Goal: Task Accomplishment & Management: Manage account settings

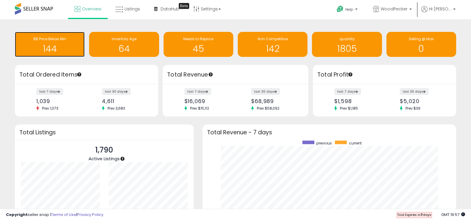
click at [63, 45] on h1 "144" at bounding box center [50, 49] width 64 height 10
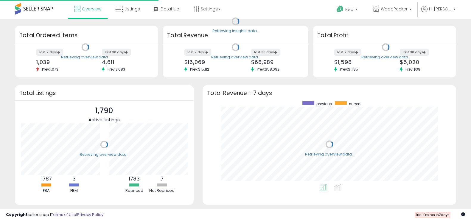
scroll to position [83, 241]
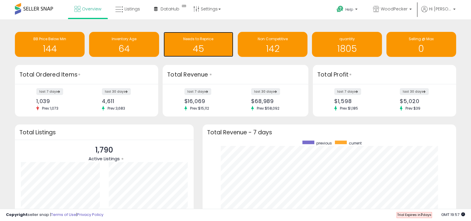
click at [217, 46] on h1 "45" at bounding box center [199, 49] width 64 height 10
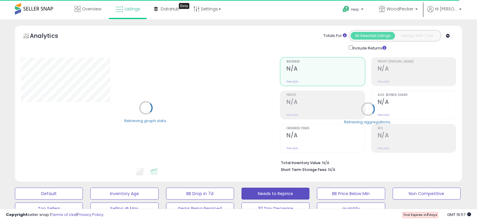
select select "**"
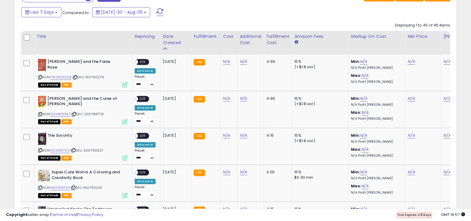
scroll to position [259, 0]
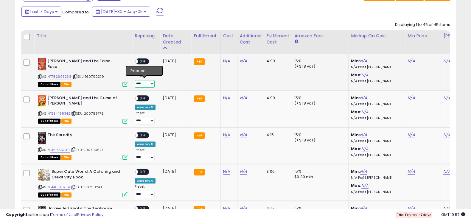
click at [146, 82] on select "**********" at bounding box center [145, 83] width 20 height 7
click at [370, 11] on div "Last 7 Days Compared to: Jul-30 - Aug-05" at bounding box center [234, 12] width 438 height 13
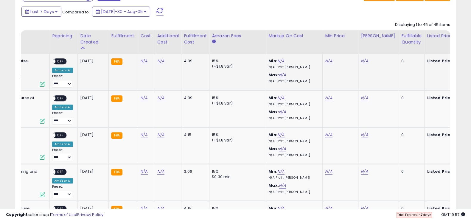
scroll to position [0, 83]
click at [407, 42] on div "Fulfillable Quantity" at bounding box center [411, 39] width 21 height 13
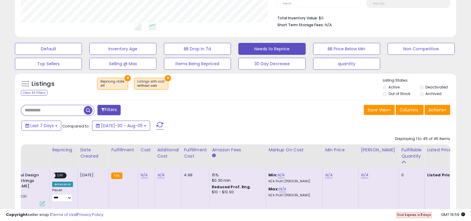
scroll to position [144, 0]
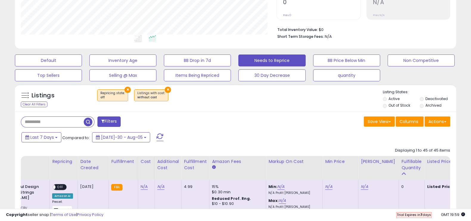
scroll to position [147, 0]
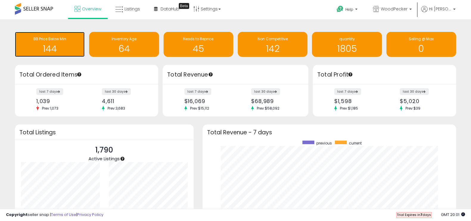
click at [58, 49] on h1 "144" at bounding box center [50, 49] width 64 height 10
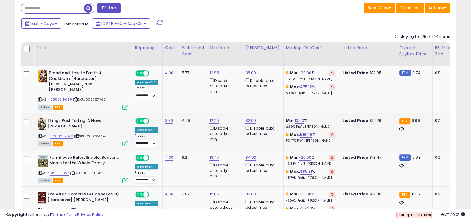
scroll to position [260, 0]
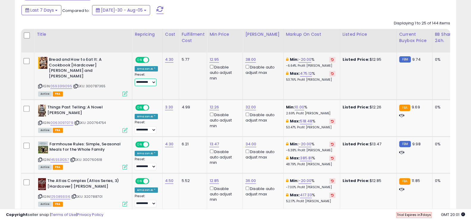
click at [152, 81] on select "**********" at bounding box center [146, 82] width 22 height 7
click at [191, 87] on td "5.77" at bounding box center [193, 75] width 28 height 47
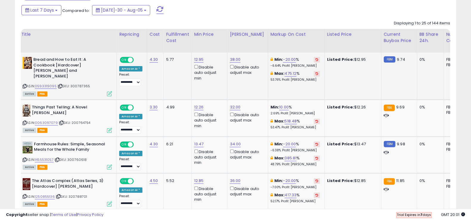
scroll to position [0, 15]
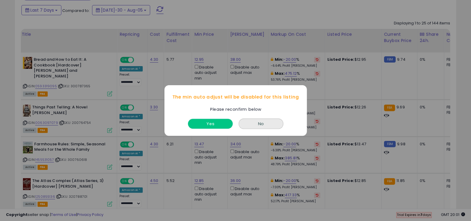
click at [223, 123] on button "Yes" at bounding box center [210, 124] width 45 height 10
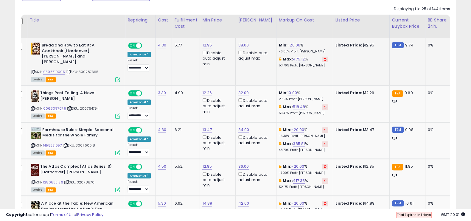
scroll to position [275, 0]
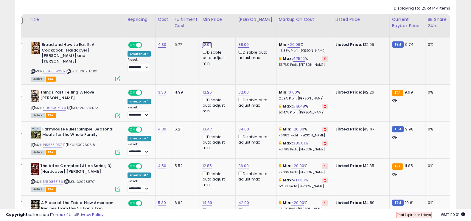
click at [207, 44] on link "12.95" at bounding box center [207, 45] width 10 height 6
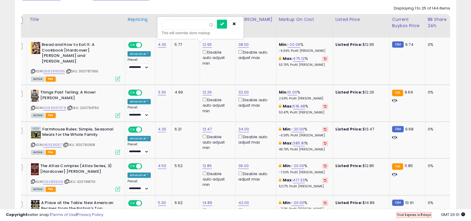
drag, startPoint x: 181, startPoint y: 24, endPoint x: 135, endPoint y: 14, distance: 47.4
click at [239, 21] on button "button" at bounding box center [234, 24] width 10 height 9
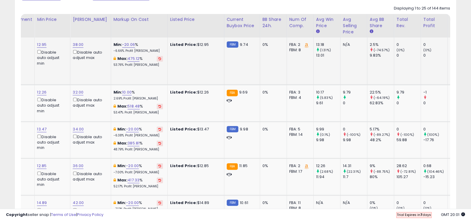
scroll to position [0, 0]
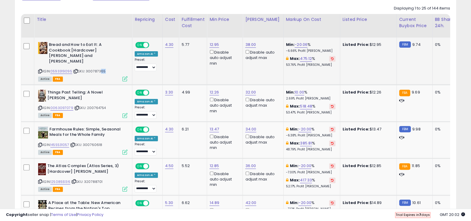
drag, startPoint x: 103, startPoint y: 66, endPoint x: 98, endPoint y: 68, distance: 4.7
click at [98, 69] on span "| SKU: 300787365" at bounding box center [89, 71] width 33 height 5
drag, startPoint x: 105, startPoint y: 67, endPoint x: 86, endPoint y: 66, distance: 19.1
click at [86, 66] on div "ASIN: 0593319095 | SKU: 300787365 Active FBA" at bounding box center [82, 61] width 89 height 39
copy span "300787365"
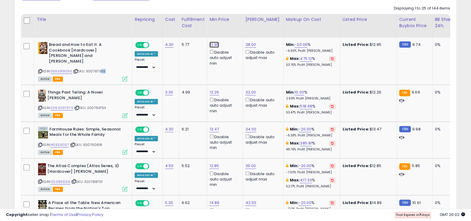
click at [214, 44] on link "12.95" at bounding box center [214, 45] width 10 height 6
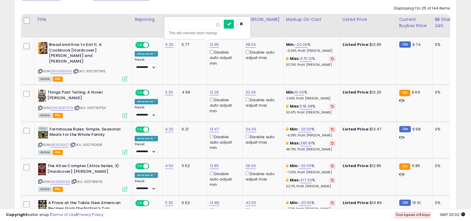
drag, startPoint x: 188, startPoint y: 26, endPoint x: 145, endPoint y: 12, distance: 45.0
type input "****"
click at [234, 23] on button "submit" at bounding box center [229, 24] width 10 height 9
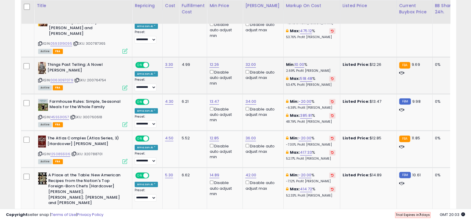
drag, startPoint x: 110, startPoint y: 74, endPoint x: 87, endPoint y: 76, distance: 22.4
click at [87, 76] on div "ASIN: 0063097079 | SKU: 200764754 Active FBA" at bounding box center [82, 76] width 89 height 28
copy span "200764754"
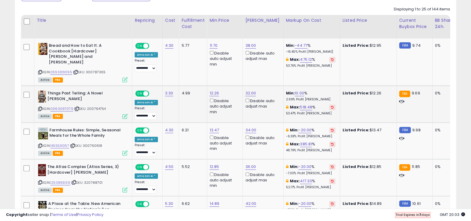
scroll to position [275, 0]
copy span "200764754"
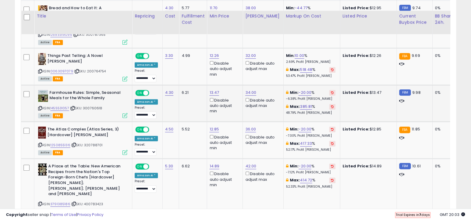
scroll to position [324, 0]
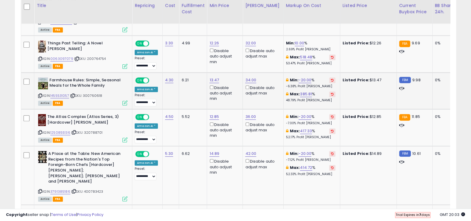
drag, startPoint x: 103, startPoint y: 88, endPoint x: 86, endPoint y: 87, distance: 17.3
click at [86, 90] on div "ASIN: 1455531057 | SKU: 300760618 Active FBA" at bounding box center [82, 91] width 89 height 28
copy span "300760618"
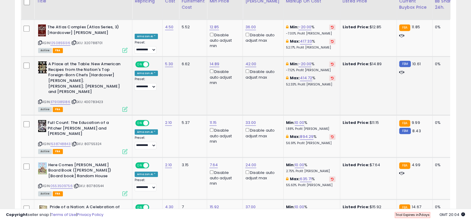
scroll to position [405, 0]
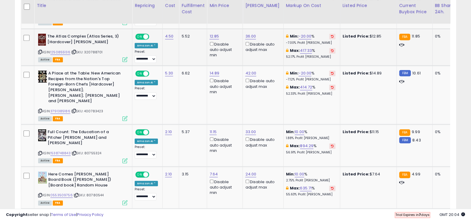
drag, startPoint x: 103, startPoint y: 45, endPoint x: 86, endPoint y: 47, distance: 17.7
click at [86, 47] on div "ASIN: 1250855136 | SKU: 320788701 Active FBA" at bounding box center [82, 48] width 89 height 28
copy span "320788701"
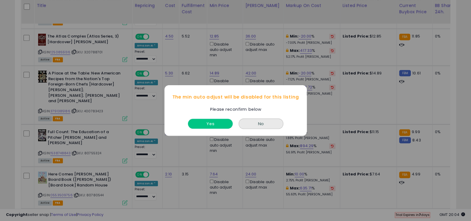
click at [217, 124] on button "Yes" at bounding box center [210, 124] width 45 height 10
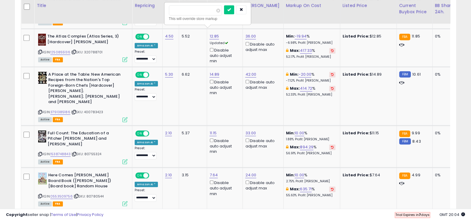
drag, startPoint x: 198, startPoint y: 11, endPoint x: 164, endPoint y: 1, distance: 35.4
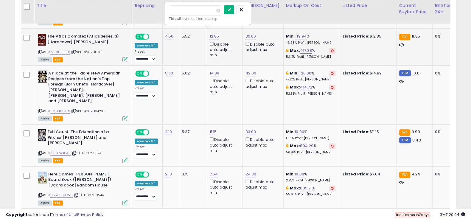
type input "**"
click at [231, 10] on icon "submit" at bounding box center [229, 10] width 4 height 4
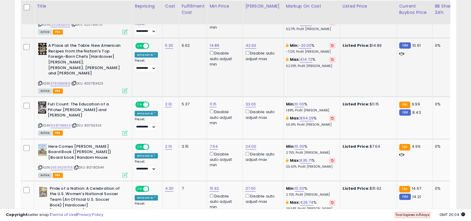
scroll to position [433, 0]
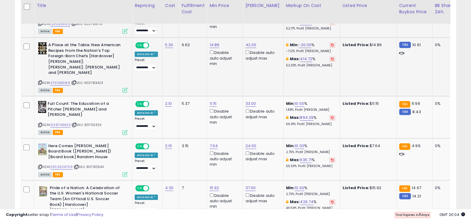
drag, startPoint x: 106, startPoint y: 73, endPoint x: 86, endPoint y: 72, distance: 20.3
click at [86, 72] on div "ASIN: 3791385186 | SKU: 400783423 Active FBA" at bounding box center [82, 67] width 89 height 50
copy span "400783423"
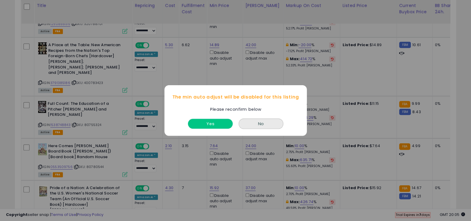
click at [217, 123] on button "Yes" at bounding box center [210, 124] width 45 height 10
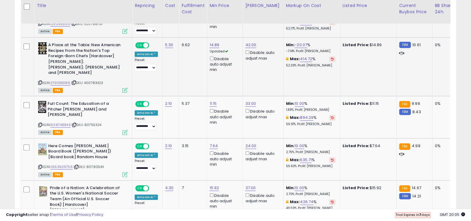
click at [218, 42] on div "14.89 Updated Disable auto adjust min" at bounding box center [223, 57] width 29 height 30
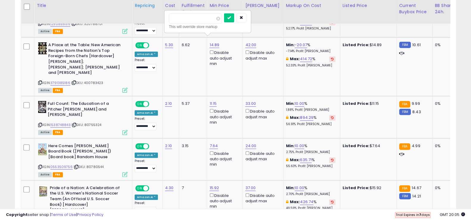
drag, startPoint x: 198, startPoint y: 19, endPoint x: 153, endPoint y: 11, distance: 45.9
type input "**"
click at [231, 18] on icon "submit" at bounding box center [229, 18] width 4 height 4
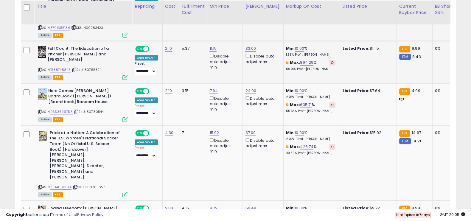
scroll to position [489, 0]
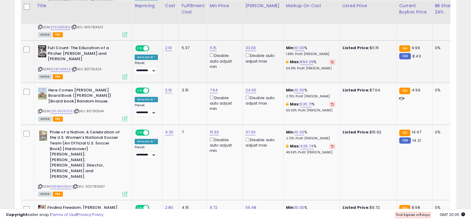
drag, startPoint x: 106, startPoint y: 51, endPoint x: 86, endPoint y: 50, distance: 20.3
click at [86, 50] on div "ASIN: 1538748843 | SKU: 80755324 Active FBA" at bounding box center [82, 61] width 89 height 33
copy span "80755324"
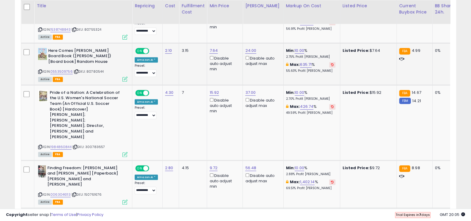
scroll to position [528, 0]
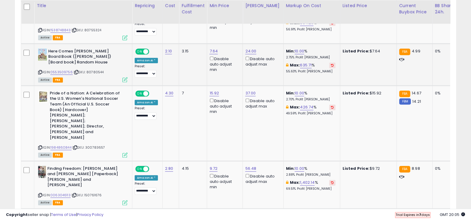
drag, startPoint x: 104, startPoint y: 54, endPoint x: 89, endPoint y: 54, distance: 15.5
click at [88, 54] on div "ASIN: 0553509756 | SKU: 80780544 Active FBA" at bounding box center [82, 65] width 89 height 33
copy span "80780544"
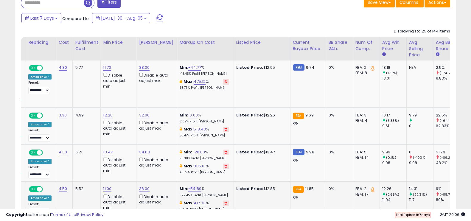
scroll to position [0, 108]
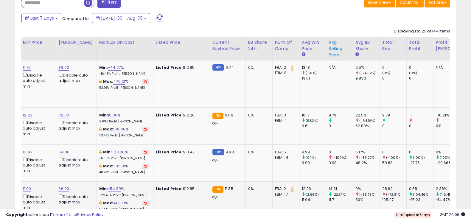
click at [329, 50] on div "Avg Selling Price" at bounding box center [340, 48] width 22 height 19
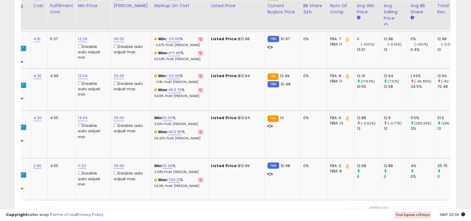
click at [399, 206] on link "2" at bounding box center [404, 211] width 11 height 10
